Goal: Task Accomplishment & Management: Manage account settings

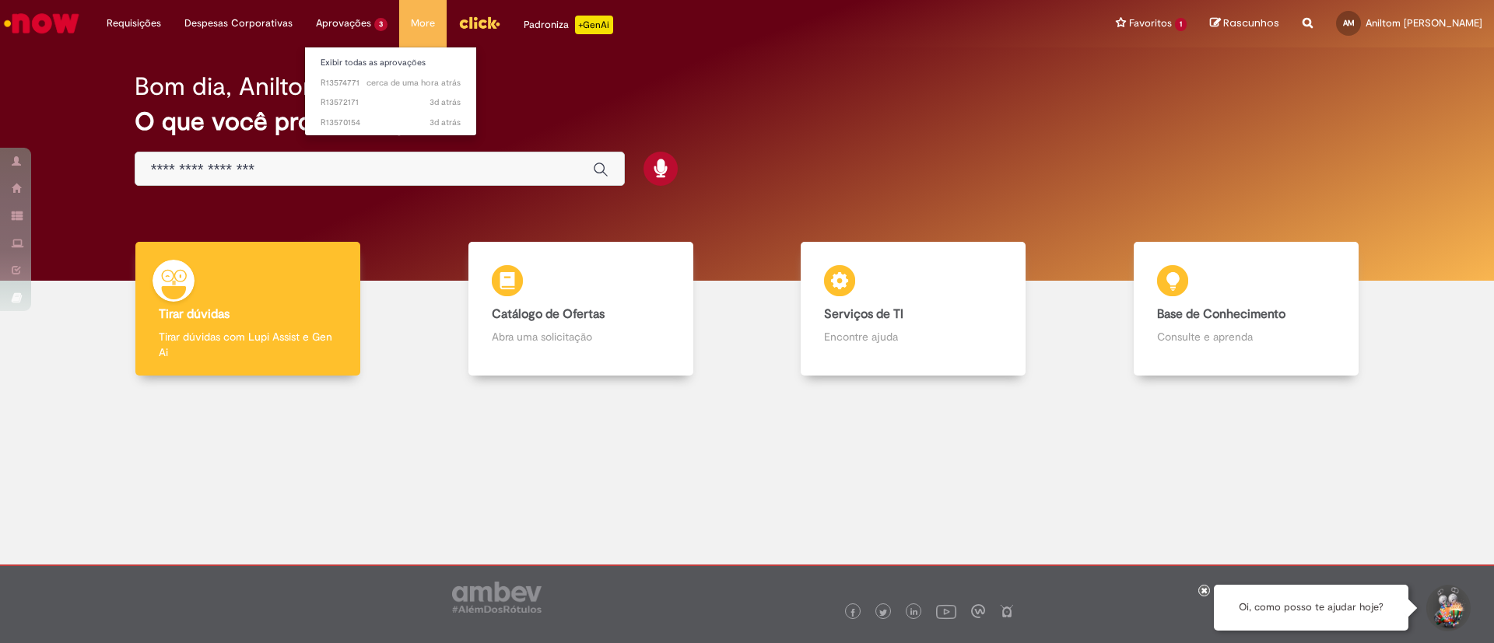
click at [349, 23] on li "Aprovações 3 Exibir todas as aprovações cerca de uma hora atrás cerca de uma ho…" at bounding box center [351, 23] width 95 height 47
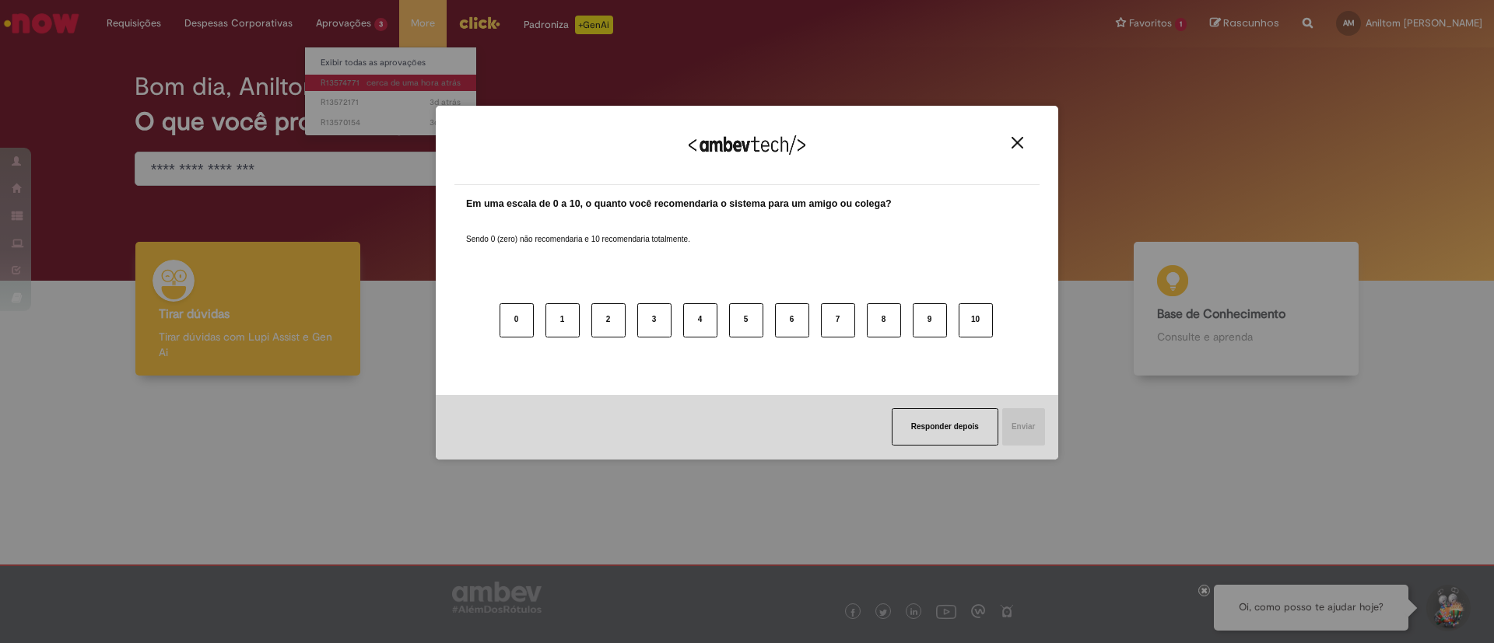
click at [367, 76] on div "Agradecemos seu feedback! Em uma escala de 0 a 10, o quanto você recomendaria o…" at bounding box center [747, 321] width 1494 height 643
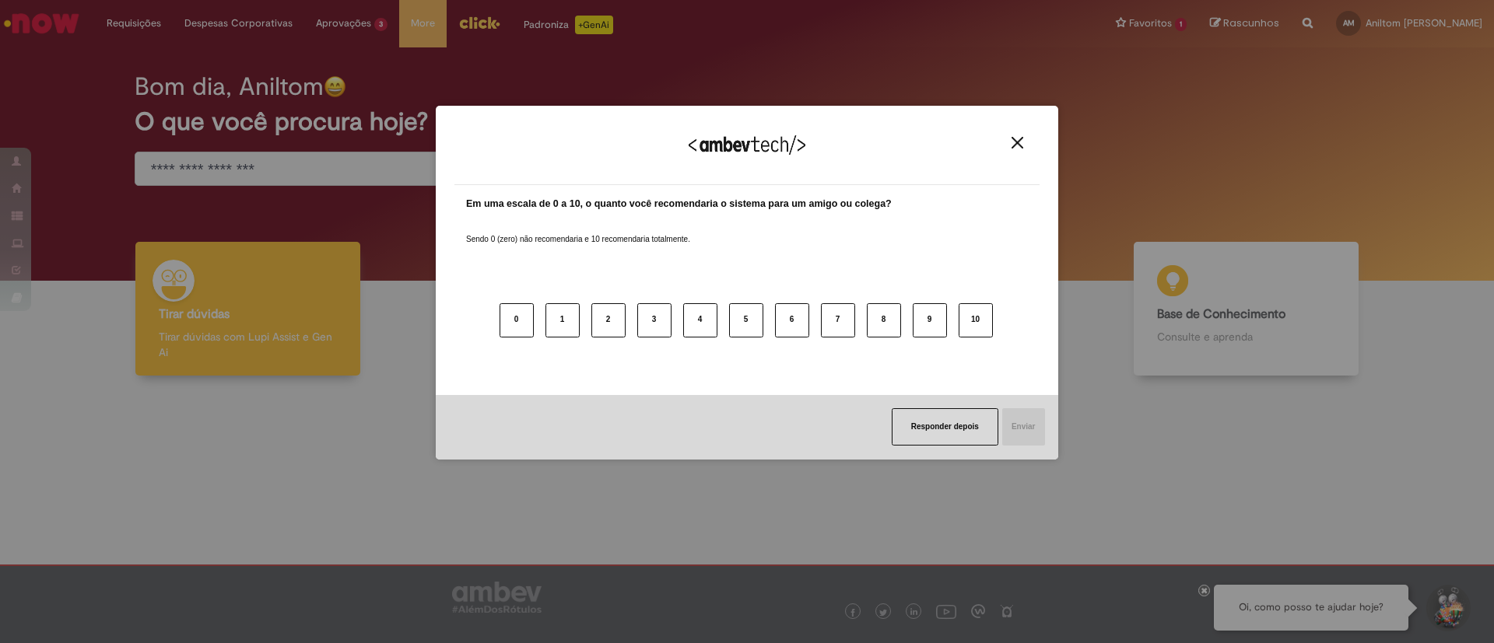
click at [1011, 148] on button "Close" at bounding box center [1017, 142] width 21 height 13
click at [1014, 139] on img "Close" at bounding box center [1017, 143] width 12 height 12
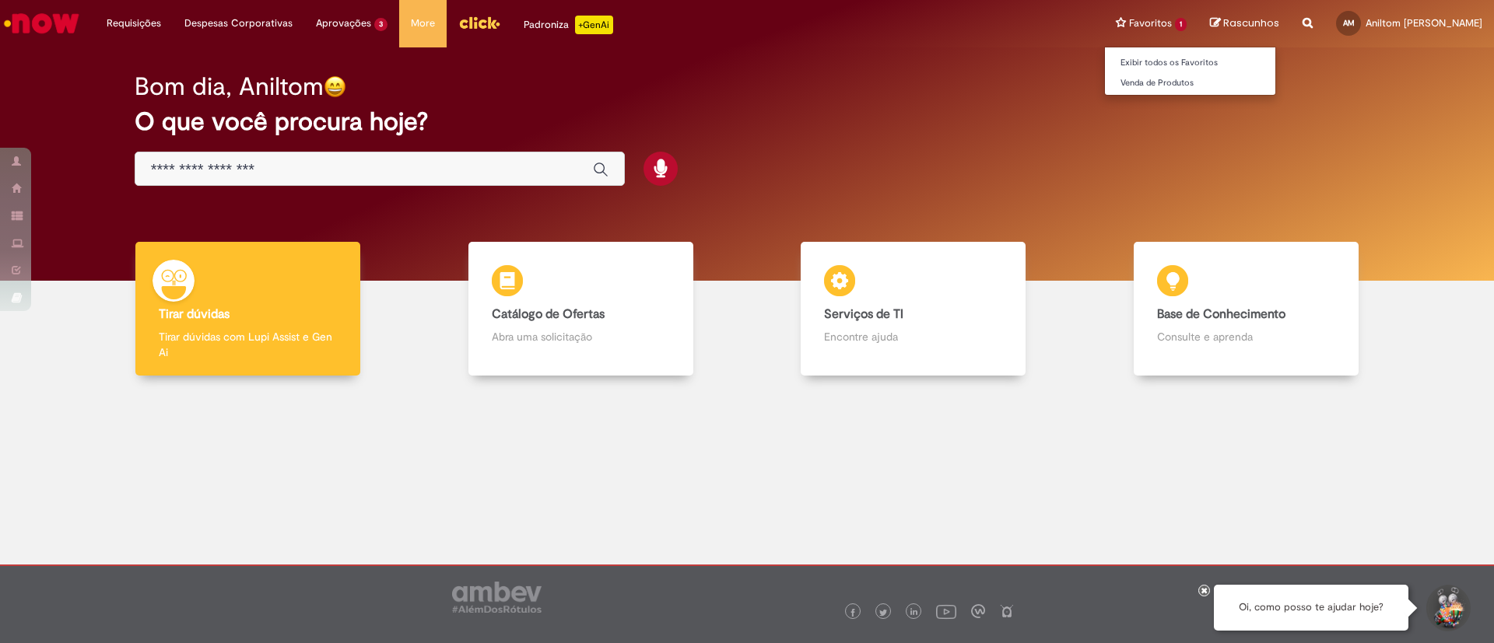
click at [1182, 25] on li "Favoritos 1 Exibir todos os Favoritos Venda de Produtos" at bounding box center [1151, 23] width 94 height 47
click at [1176, 18] on li "Favoritos 1 Exibir todos os Favoritos Venda de Produtos" at bounding box center [1151, 23] width 94 height 47
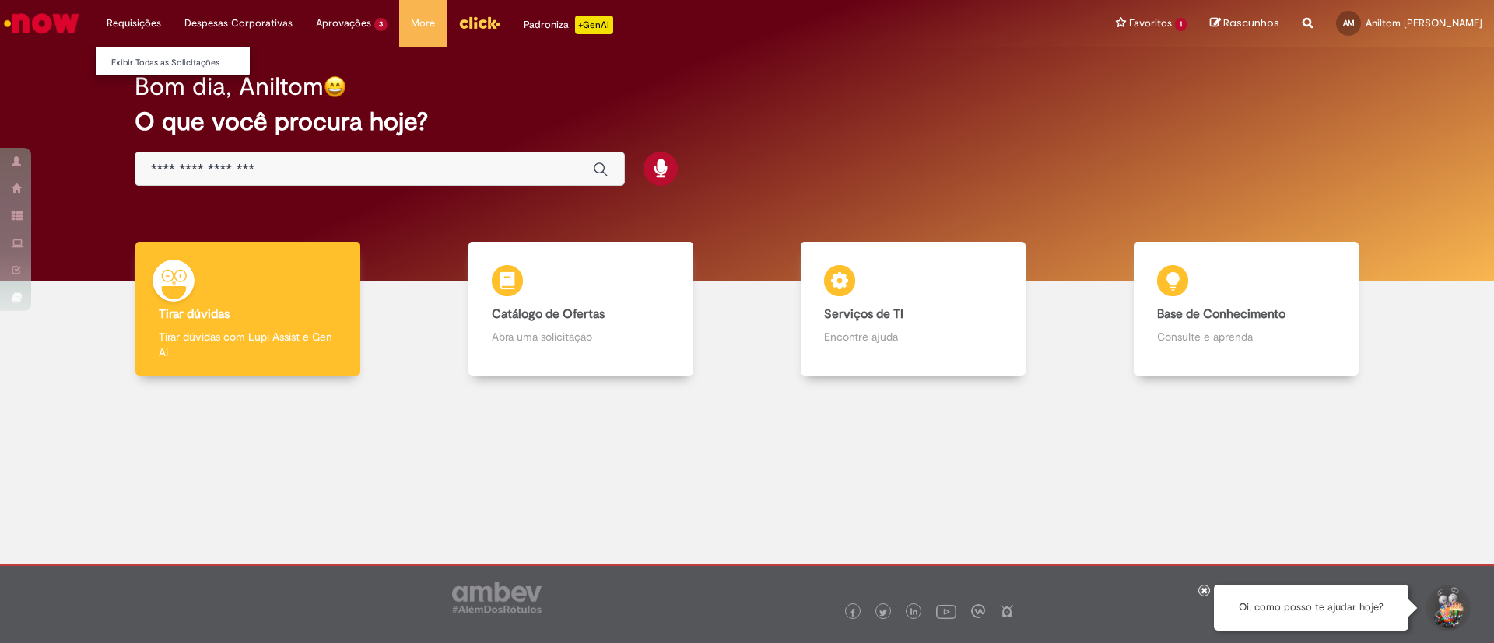
click at [142, 27] on li "Requisições Exibir Todas as Solicitações" at bounding box center [134, 23] width 78 height 47
click at [142, 18] on li "Requisições Exibir Todas as Solicitações" at bounding box center [134, 23] width 78 height 47
